Goal: Use online tool/utility: Use online tool/utility

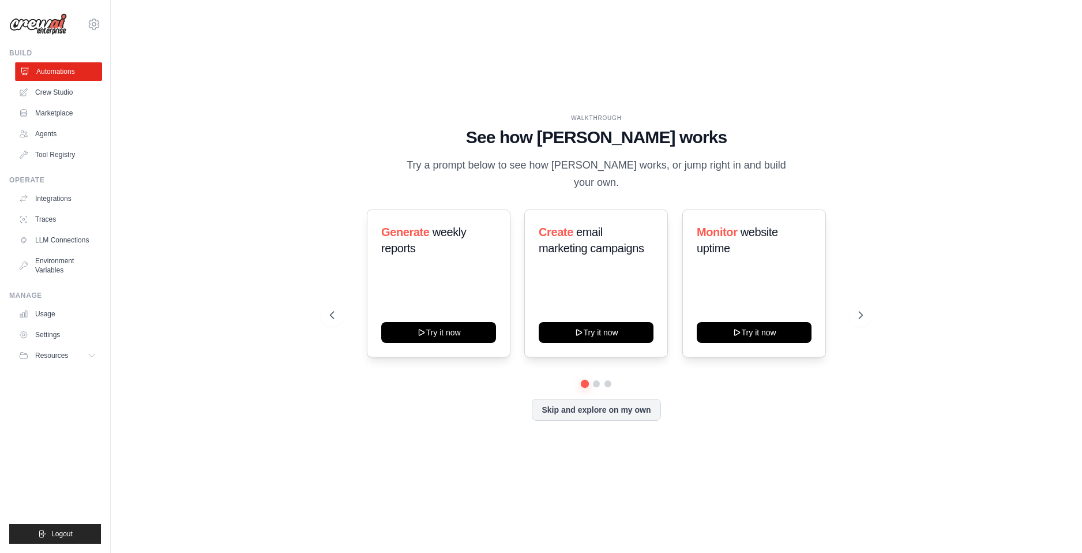
click at [51, 80] on link "Automations" at bounding box center [58, 71] width 87 height 18
click at [43, 91] on link "Crew Studio" at bounding box center [57, 92] width 87 height 18
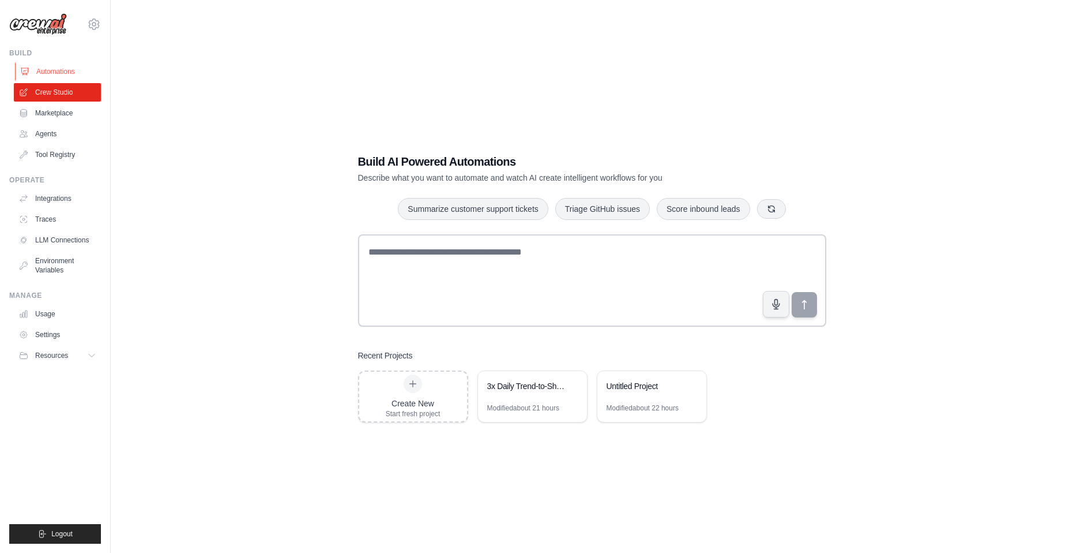
click at [61, 70] on link "Automations" at bounding box center [58, 71] width 87 height 18
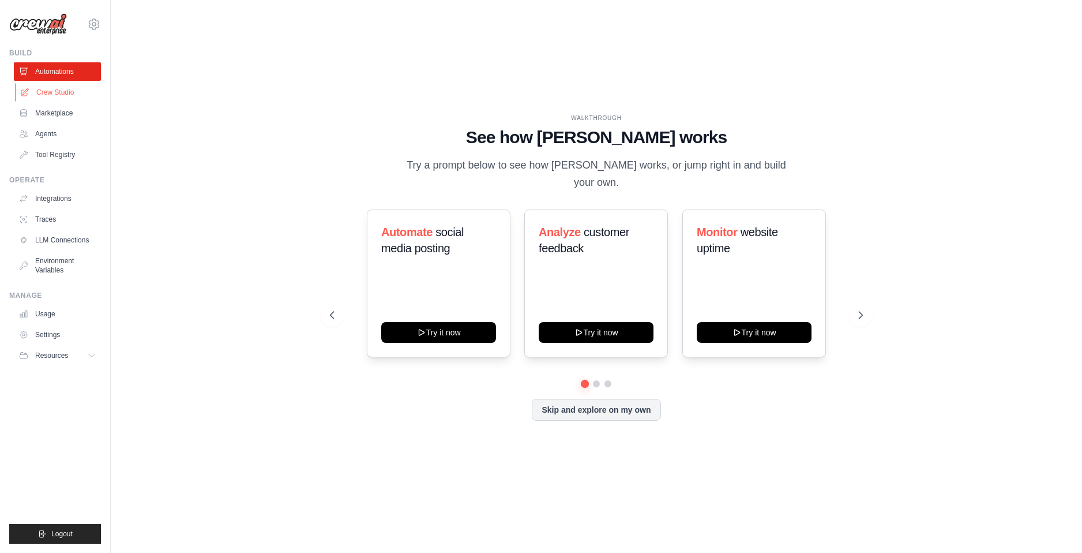
click at [51, 95] on link "Crew Studio" at bounding box center [58, 92] width 87 height 18
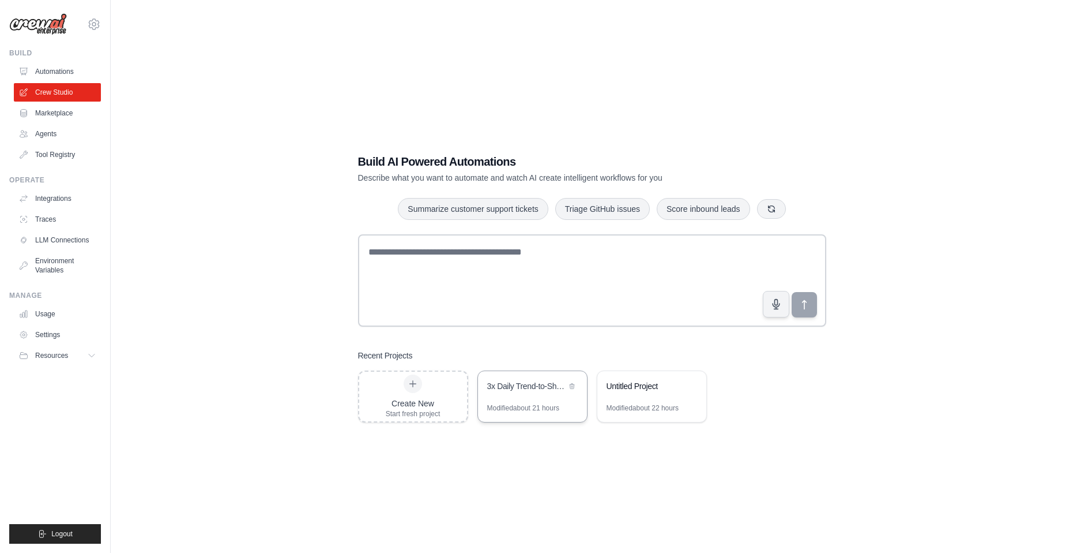
click at [480, 408] on div "Modified about 21 hours" at bounding box center [532, 412] width 109 height 18
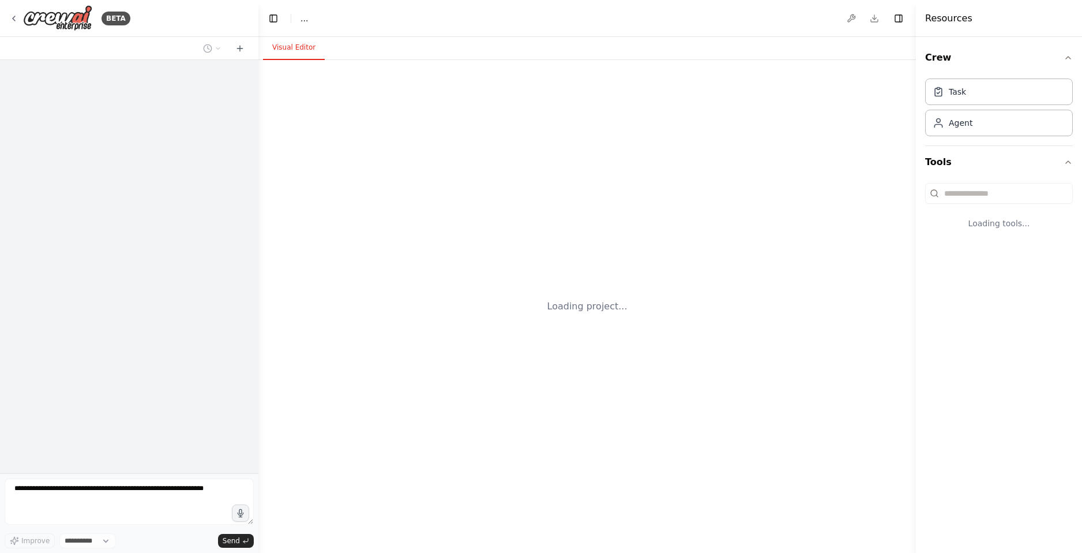
select select "****"
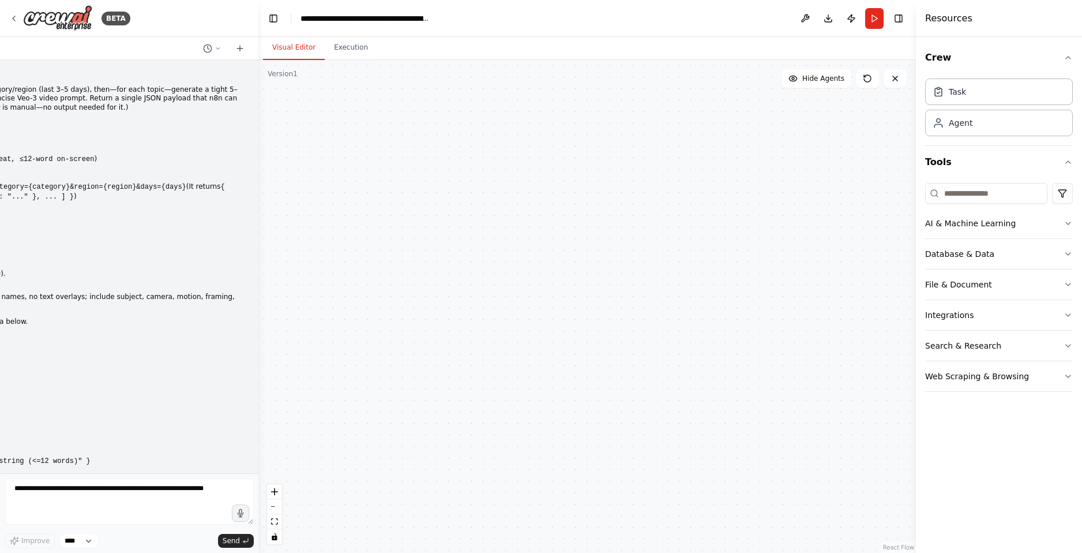
scroll to position [1751, 0]
